Goal: Task Accomplishment & Management: Manage account settings

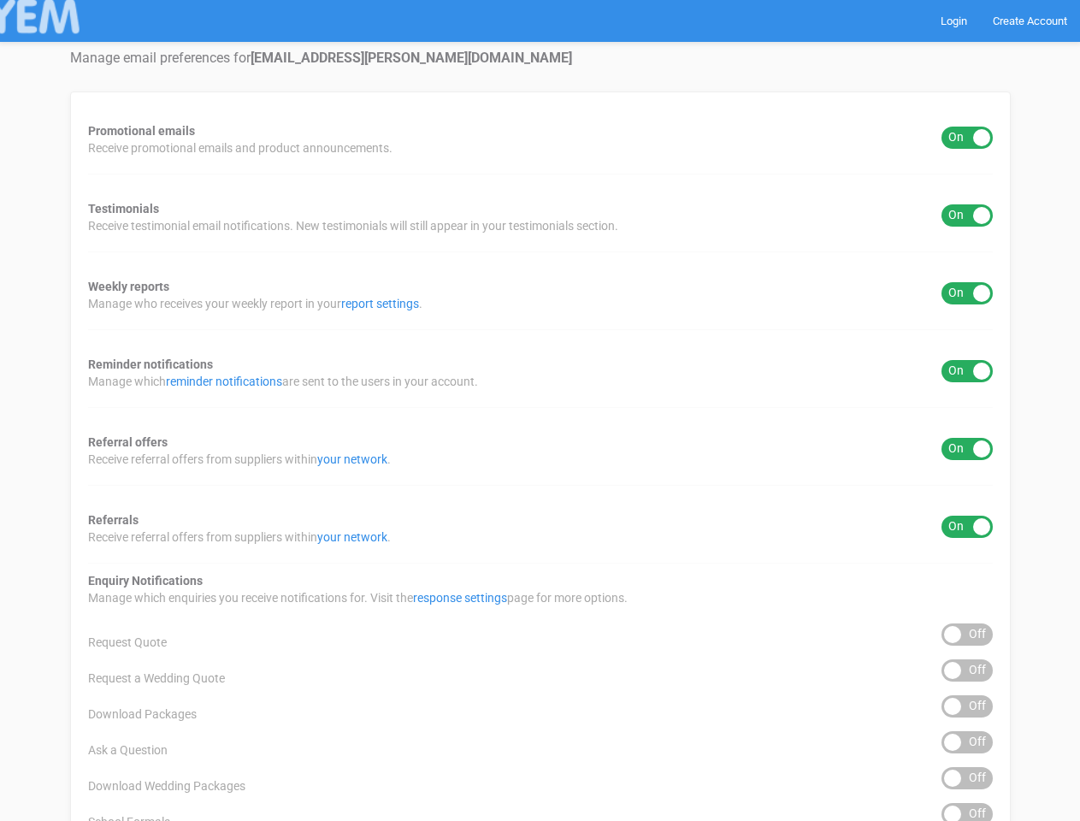
click at [539, 410] on div "Promotional emails ON OFF Receive promotional emails and product announcements.…" at bounding box center [540, 689] width 940 height 1196
click at [967, 138] on div "ON OFF" at bounding box center [966, 138] width 51 height 22
click at [967, 215] on div "ON OFF" at bounding box center [966, 215] width 51 height 22
click at [967, 293] on div "ON OFF" at bounding box center [966, 293] width 51 height 22
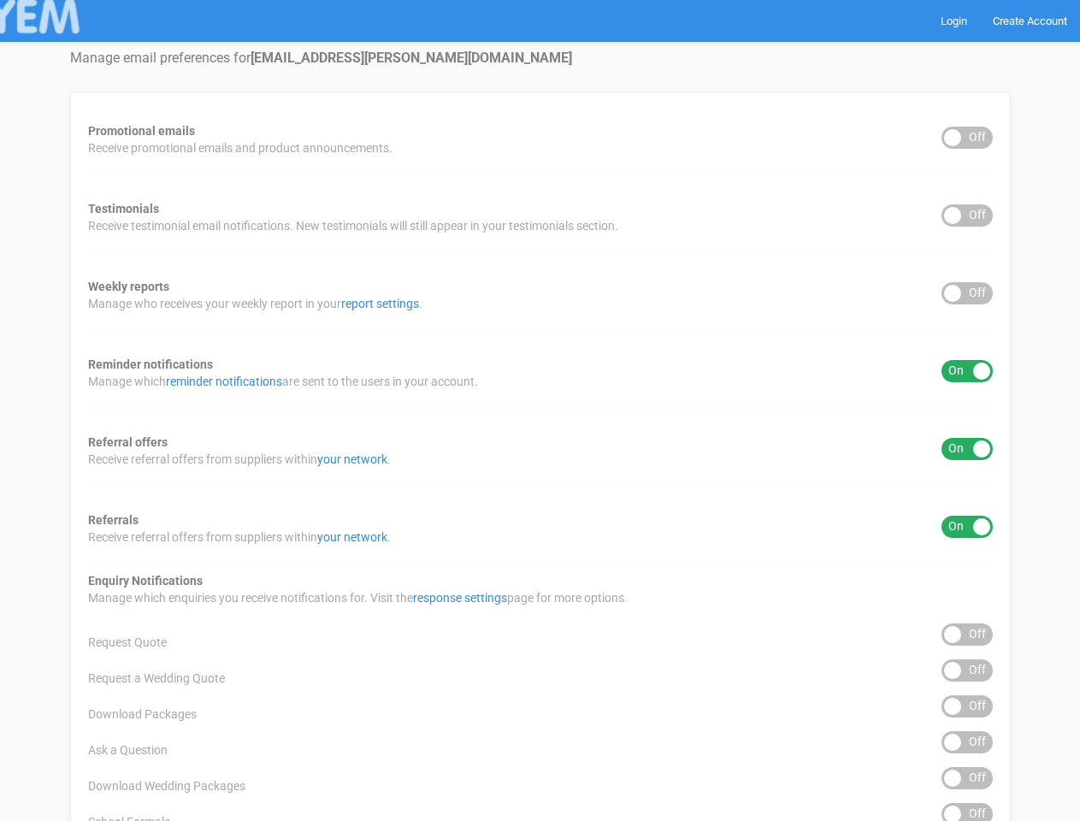
click at [967, 371] on div "ON OFF" at bounding box center [966, 371] width 51 height 22
click at [967, 449] on div "ON OFF" at bounding box center [966, 449] width 51 height 22
click at [967, 527] on div "ON OFF" at bounding box center [966, 527] width 51 height 22
click at [967, 634] on div "ON OFF" at bounding box center [966, 634] width 51 height 22
click at [967, 670] on div "ON OFF" at bounding box center [966, 670] width 51 height 22
